Goal: Task Accomplishment & Management: Use online tool/utility

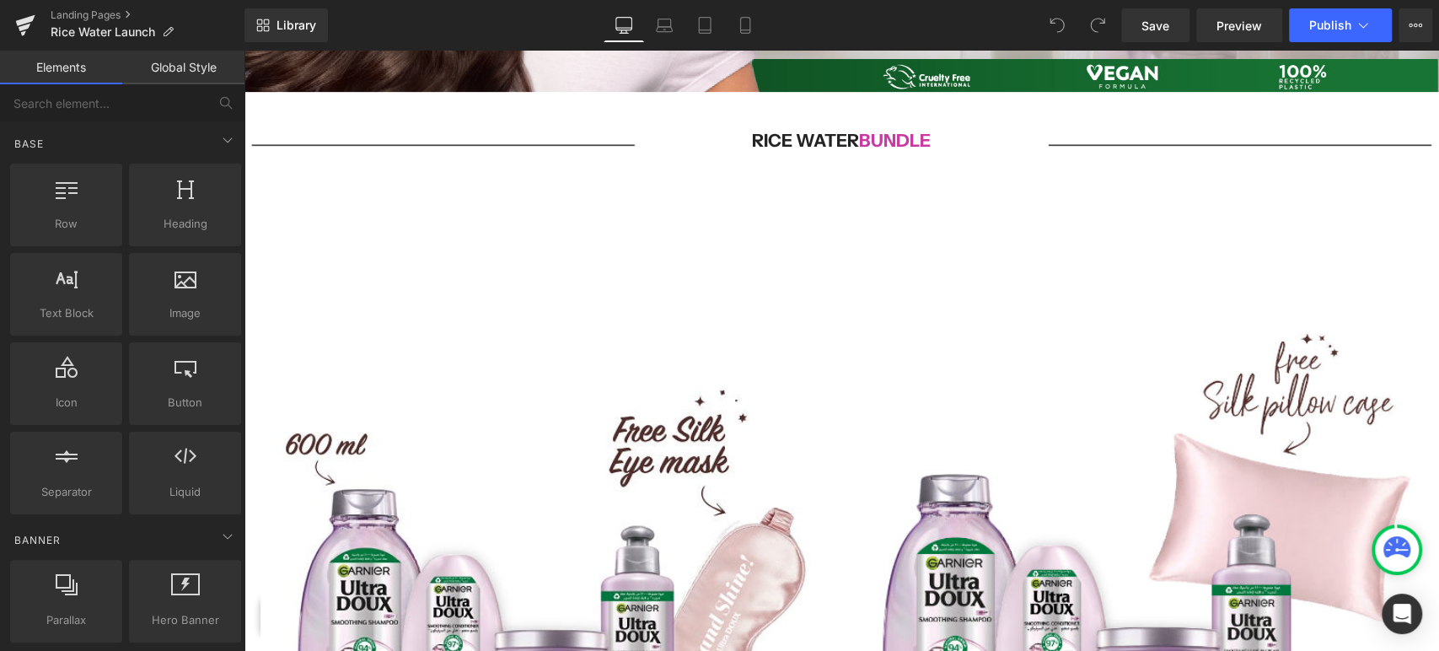
scroll to position [468, 0]
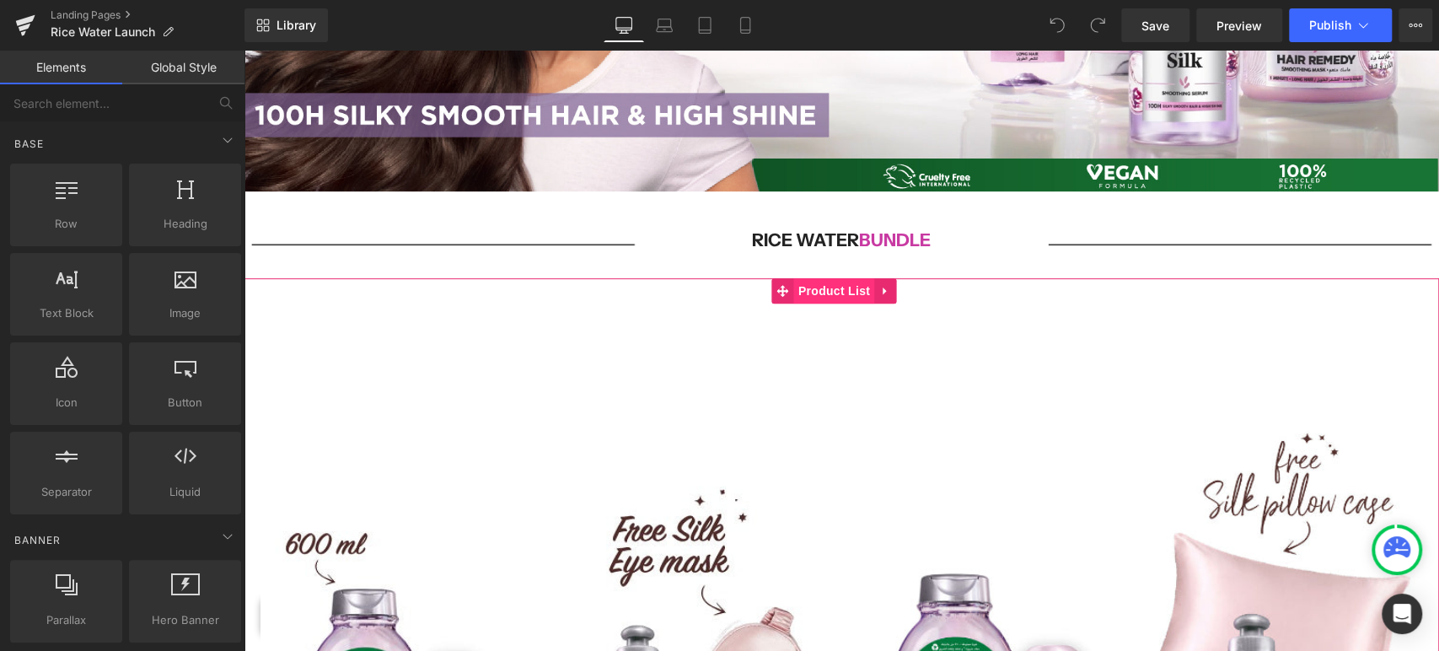
click at [806, 293] on span "Product List" at bounding box center [834, 290] width 80 height 25
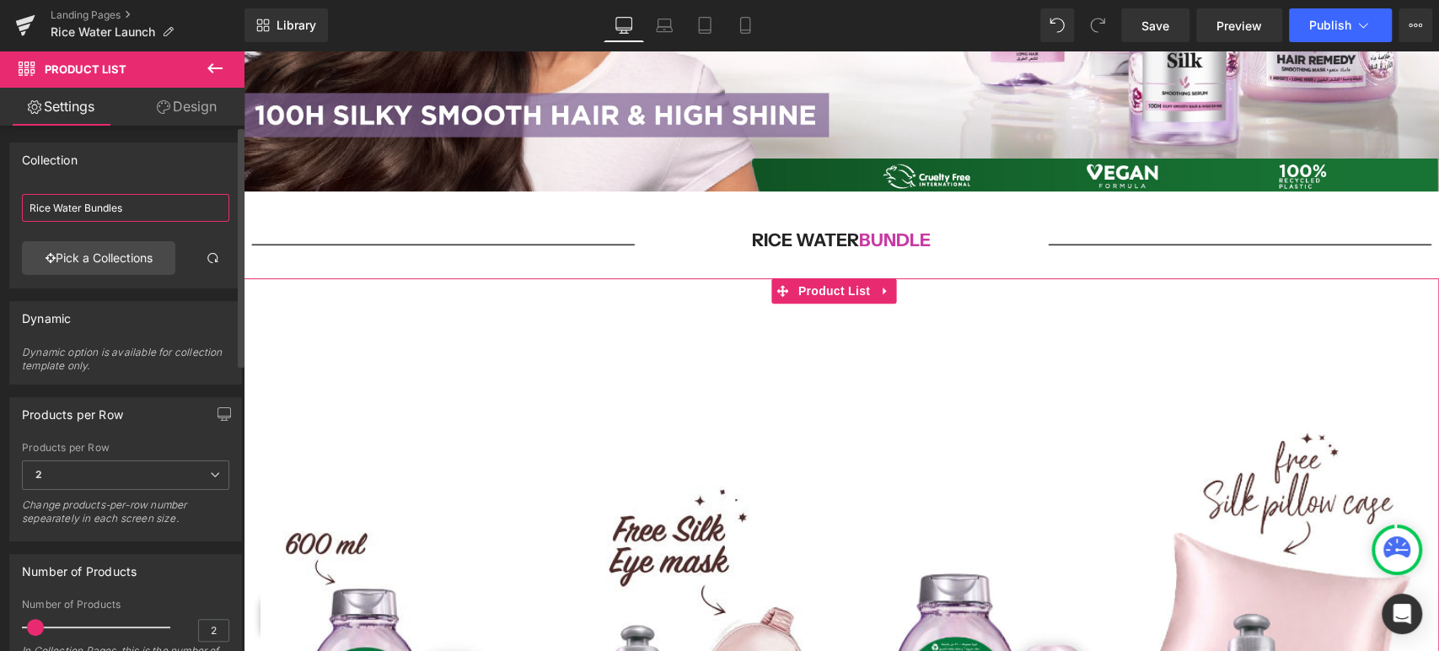
click at [148, 209] on input "Rice Water Bundles" at bounding box center [125, 208] width 207 height 28
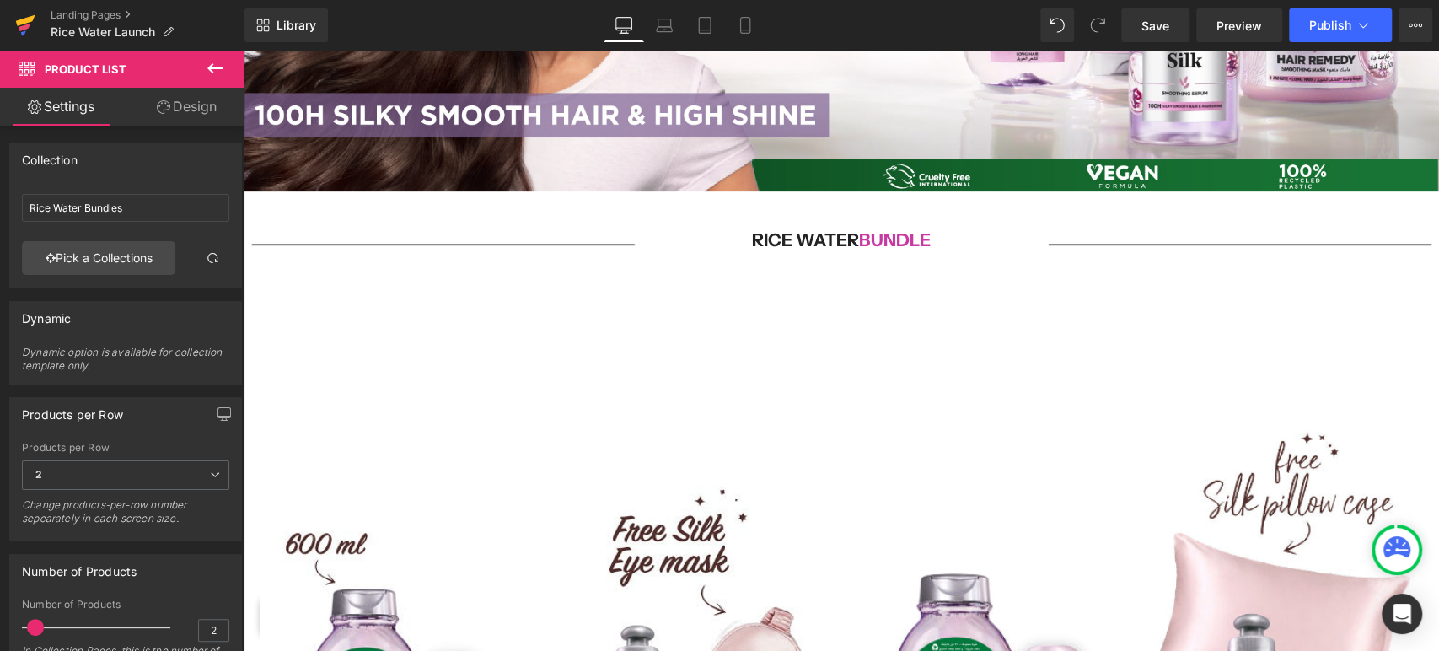
click at [27, 19] on icon at bounding box center [25, 20] width 19 height 11
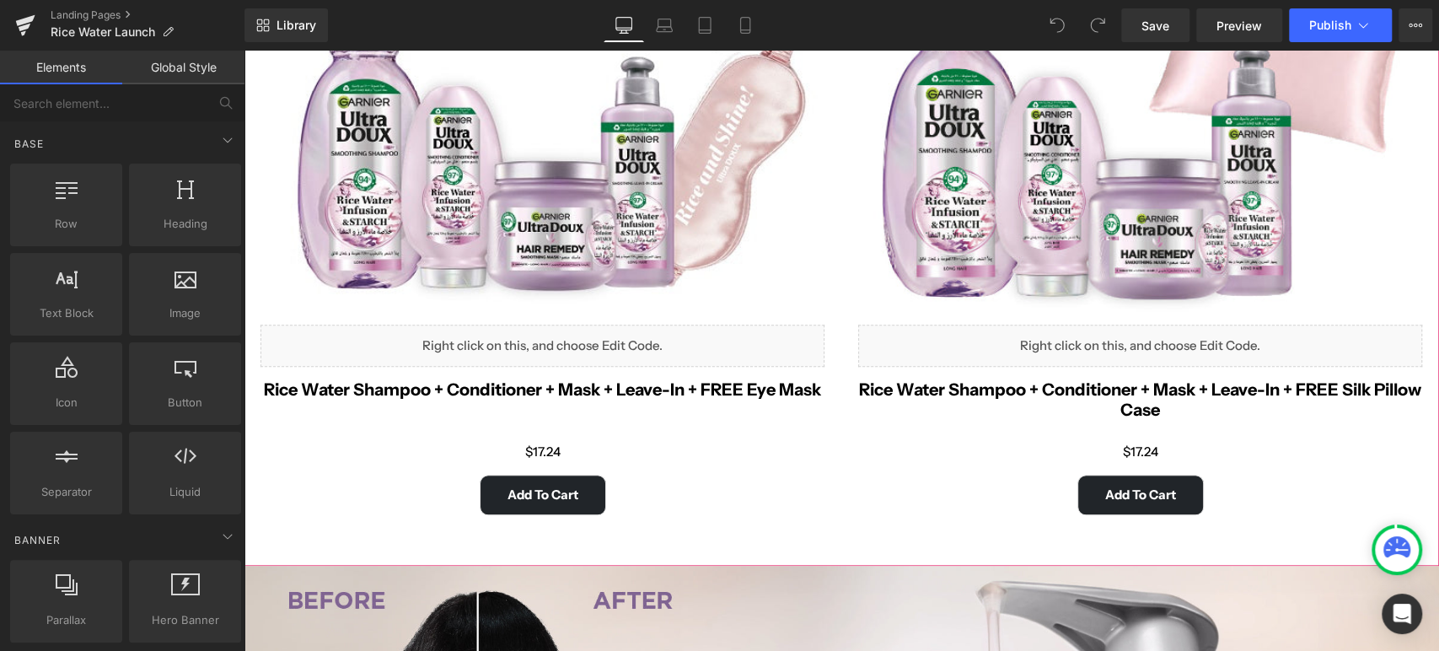
scroll to position [849, 0]
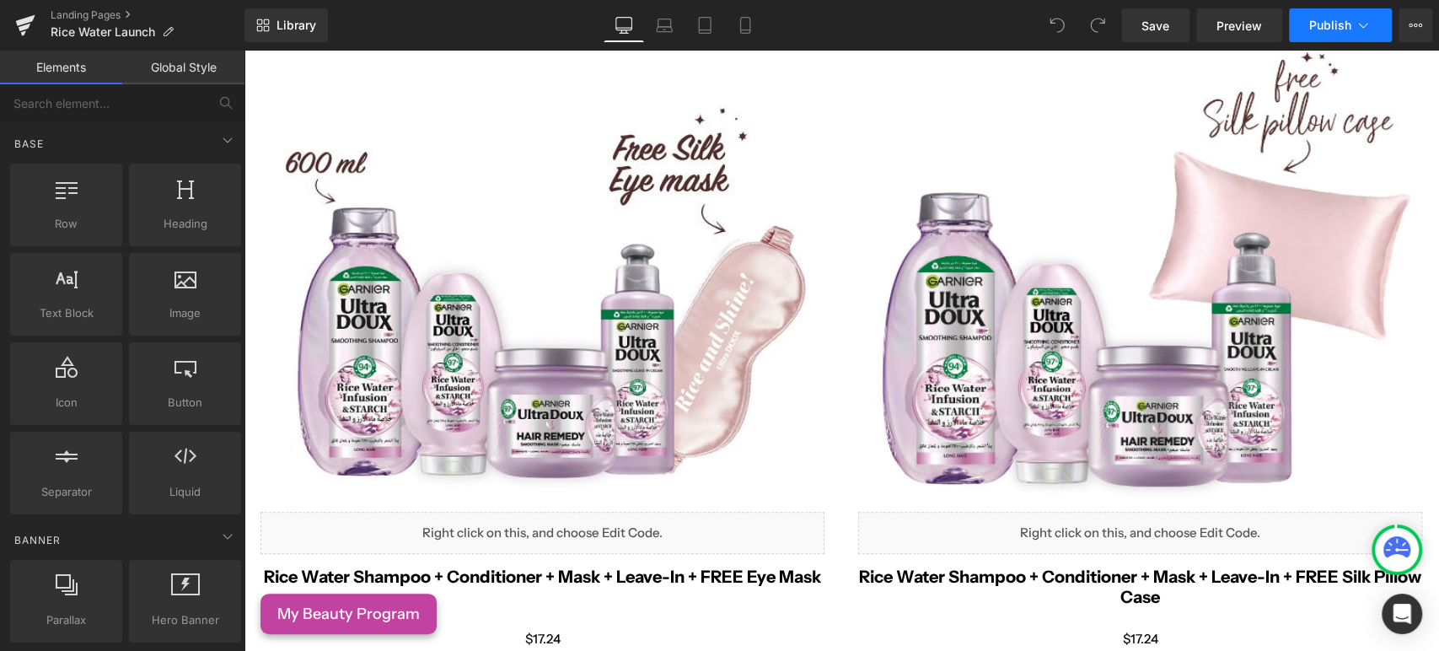
click at [1338, 19] on span "Publish" at bounding box center [1330, 25] width 42 height 13
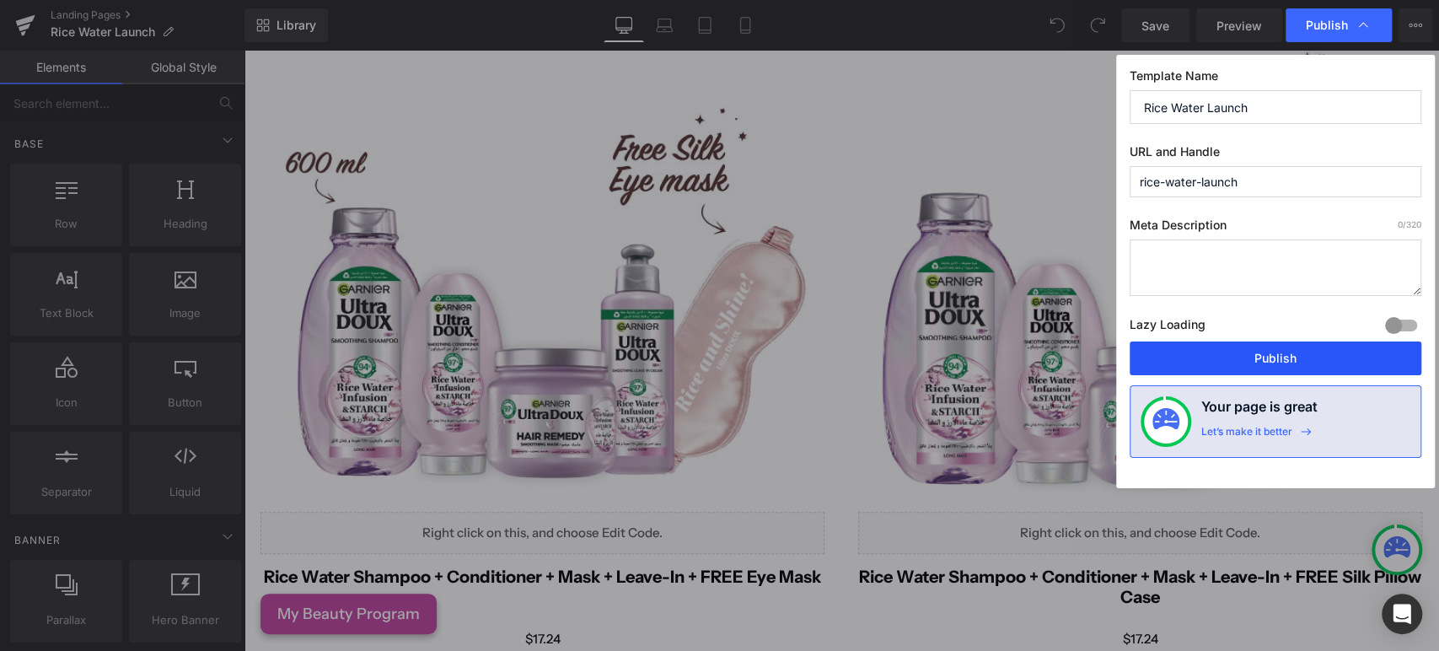
click at [1253, 350] on button "Publish" at bounding box center [1276, 358] width 292 height 34
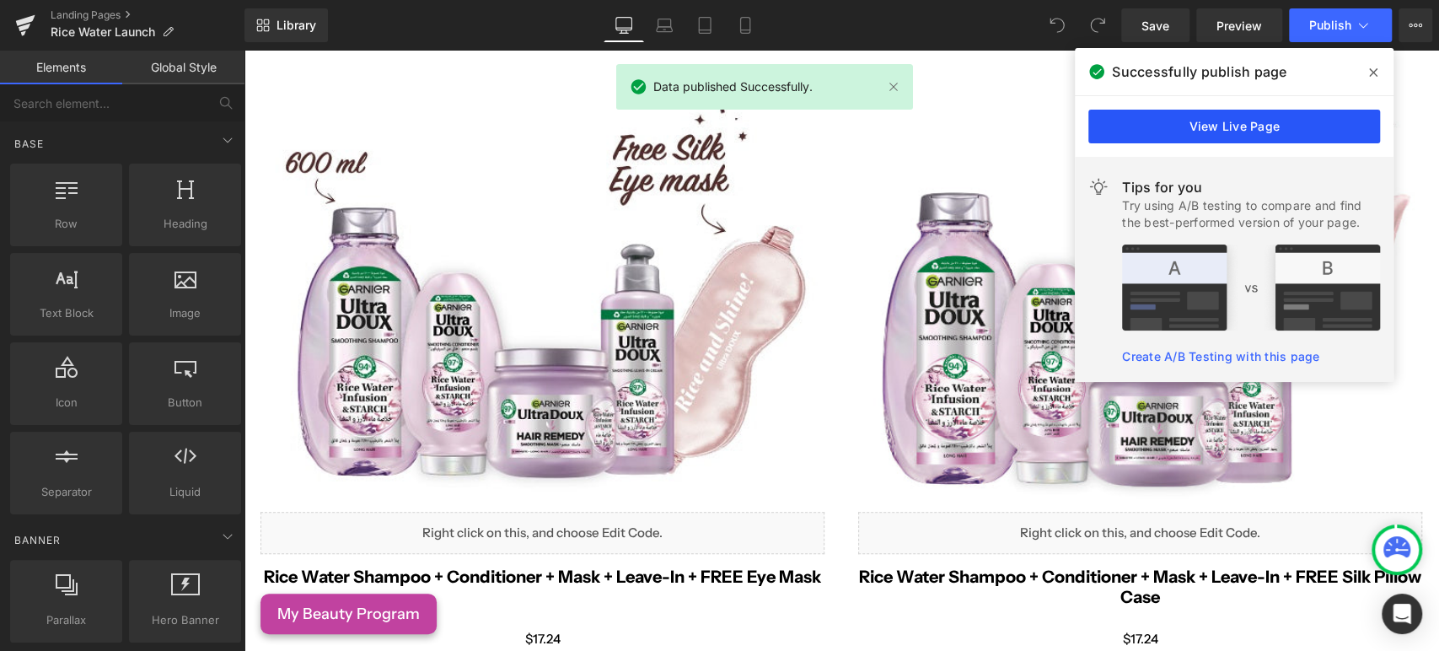
click at [1324, 115] on link "View Live Page" at bounding box center [1234, 127] width 292 height 34
